Goal: Information Seeking & Learning: Check status

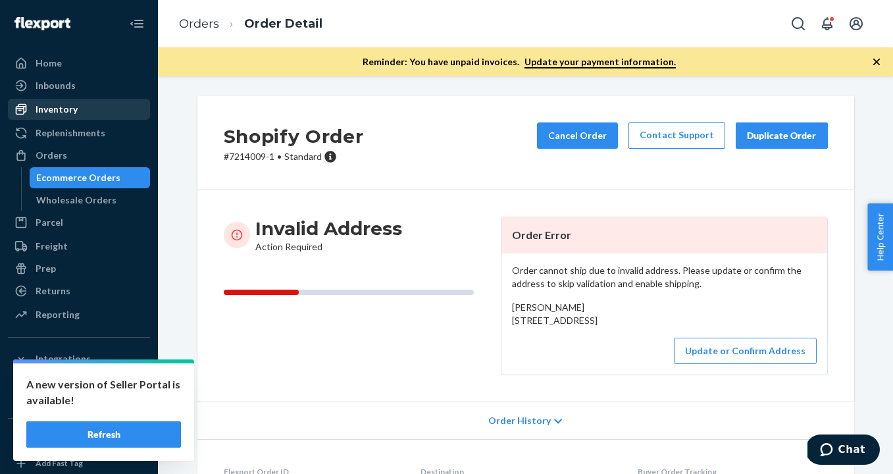
click at [51, 103] on div "Inventory" at bounding box center [57, 109] width 42 height 13
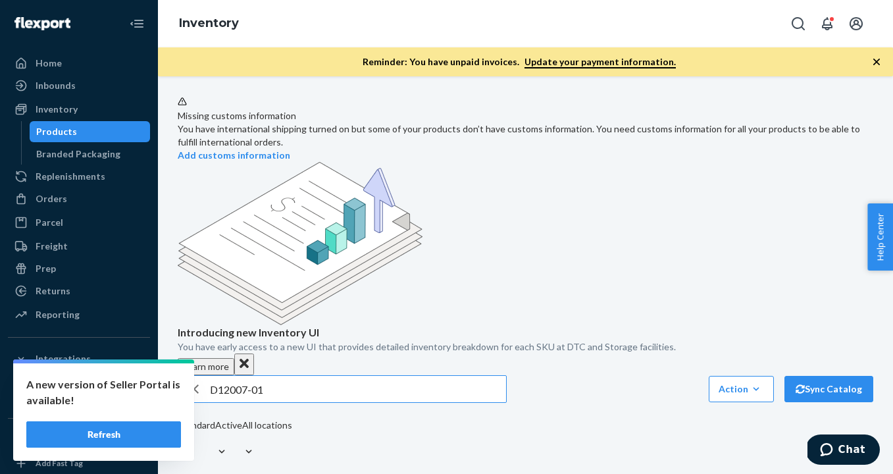
type input "D12007-01"
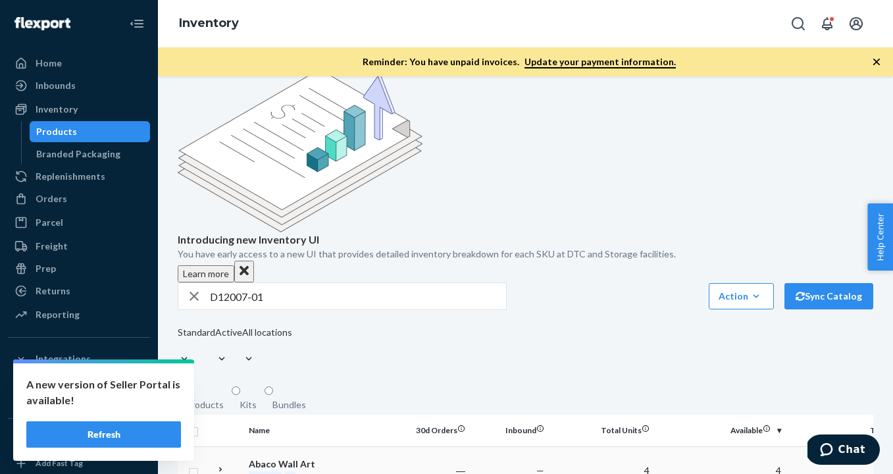
click at [289, 457] on div "Abaco Wall Art" at bounding box center [317, 463] width 137 height 13
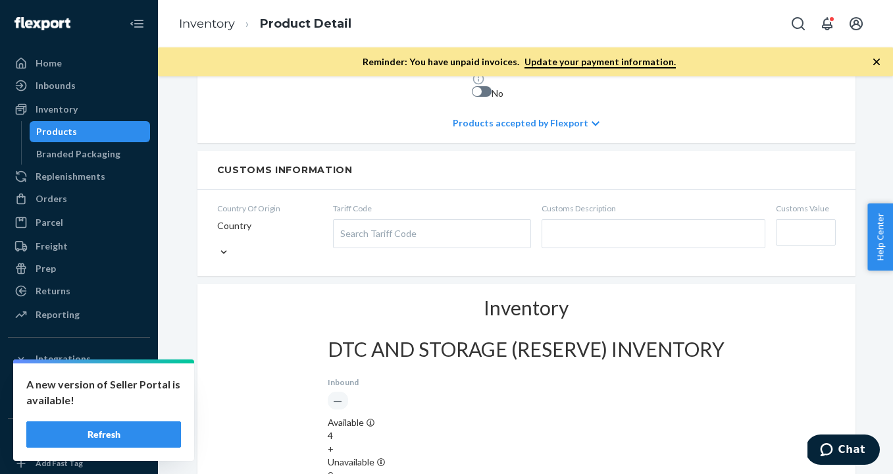
scroll to position [812, 0]
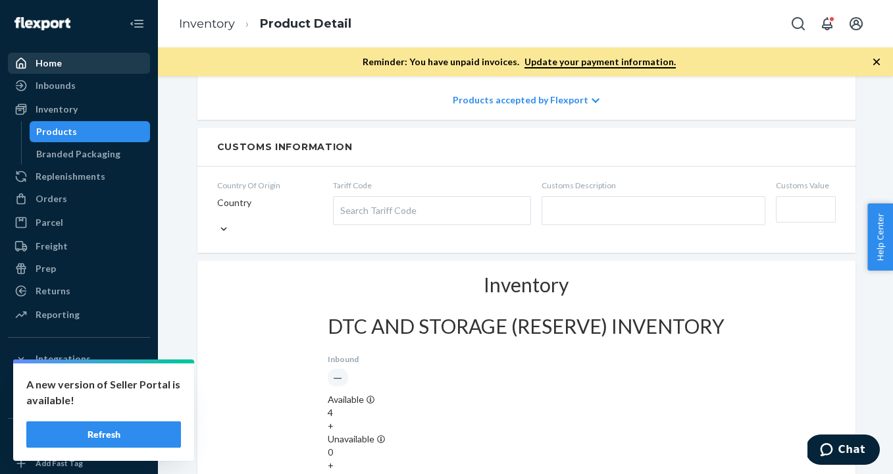
click at [76, 72] on link "Home" at bounding box center [79, 63] width 142 height 21
